Goal: Transaction & Acquisition: Purchase product/service

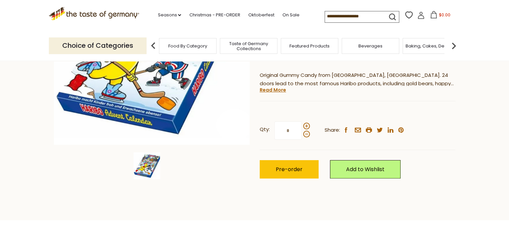
scroll to position [155, 0]
click at [304, 124] on span at bounding box center [306, 126] width 7 height 7
click at [302, 124] on input "*" at bounding box center [287, 130] width 27 height 18
click at [304, 132] on span at bounding box center [306, 134] width 7 height 7
click at [302, 132] on input "*" at bounding box center [287, 130] width 27 height 18
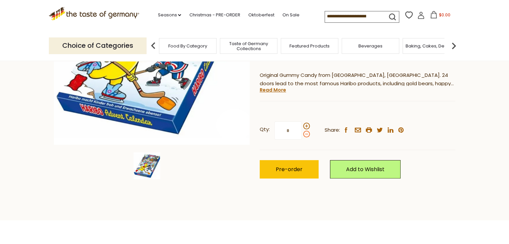
type input "*"
click at [287, 173] on button "Pre-order" at bounding box center [289, 169] width 59 height 18
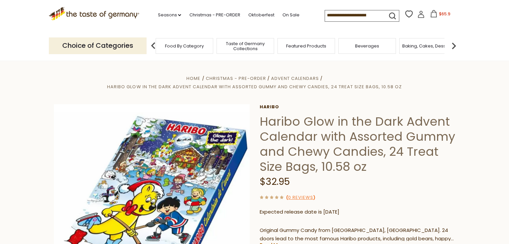
click at [258, 42] on span "Taste of Germany Collections" at bounding box center [246, 46] width 54 height 10
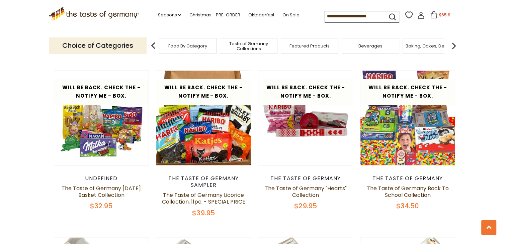
scroll to position [1059, 0]
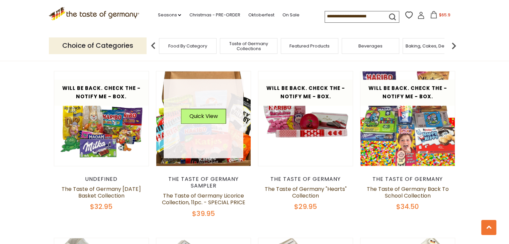
click at [217, 151] on link at bounding box center [204, 119] width 80 height 80
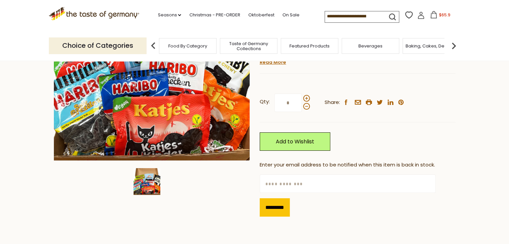
scroll to position [131, 0]
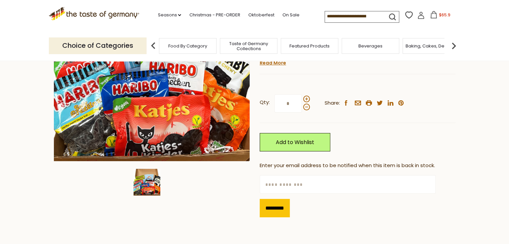
click at [348, 14] on input at bounding box center [353, 15] width 57 height 9
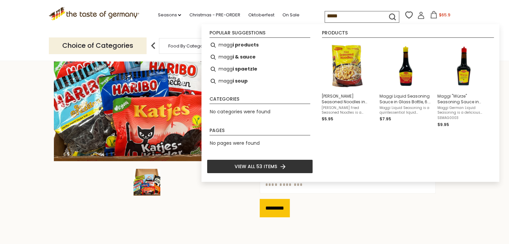
type input "******"
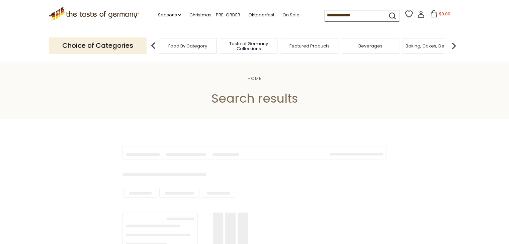
type input "******"
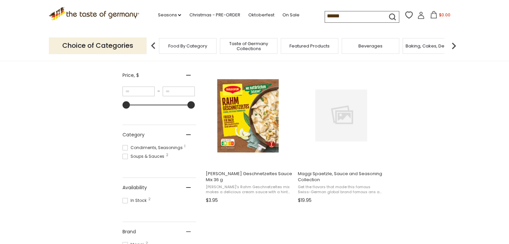
scroll to position [123, 0]
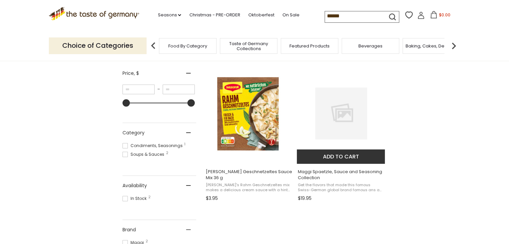
click at [366, 118] on img "Maggi Spaetzle, Sauce and Seasoning Collection" at bounding box center [341, 114] width 52 height 52
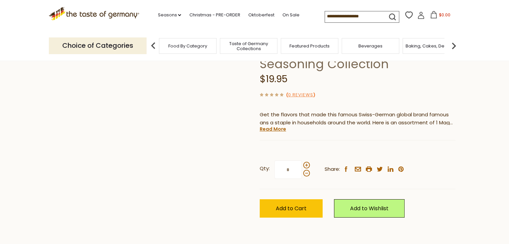
scroll to position [70, 0]
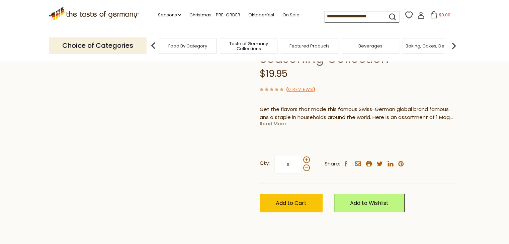
click at [283, 124] on link "Read More" at bounding box center [273, 123] width 26 height 7
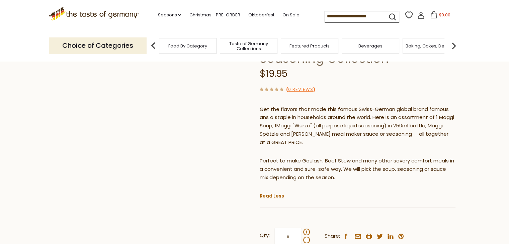
click at [441, 15] on span "$0.00" at bounding box center [444, 15] width 11 height 6
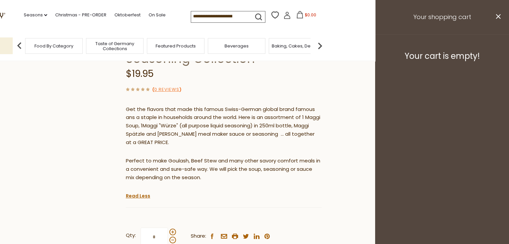
click at [226, 18] on input at bounding box center [219, 15] width 57 height 9
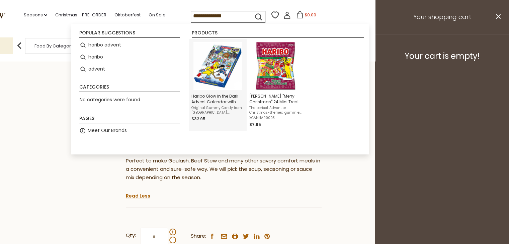
type input "**********"
click at [217, 65] on img "Haribo Glow in the Dark Advent Calendar with Assorted Gummy and Chewy Candies, …" at bounding box center [217, 66] width 49 height 49
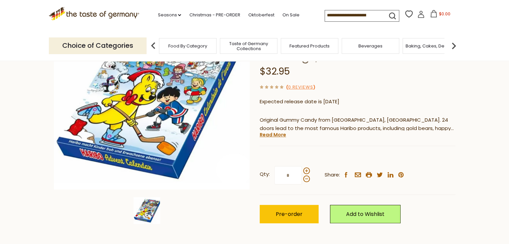
scroll to position [112, 0]
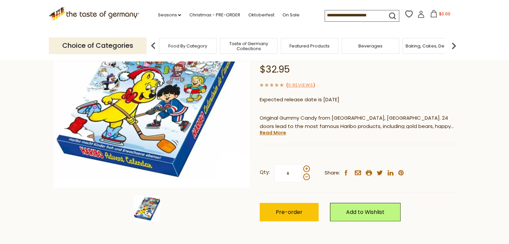
click at [289, 176] on input "*" at bounding box center [287, 173] width 27 height 18
type input "*"
click at [287, 214] on span "Pre-order" at bounding box center [289, 212] width 27 height 8
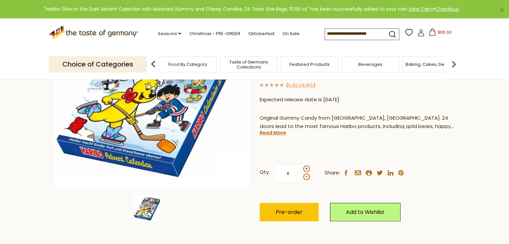
click at [443, 32] on span "$65.90" at bounding box center [444, 32] width 14 height 6
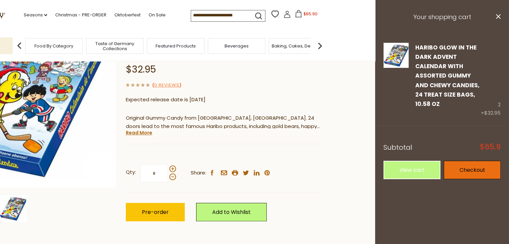
click at [477, 170] on link "Checkout" at bounding box center [472, 170] width 57 height 18
